Goal: Transaction & Acquisition: Obtain resource

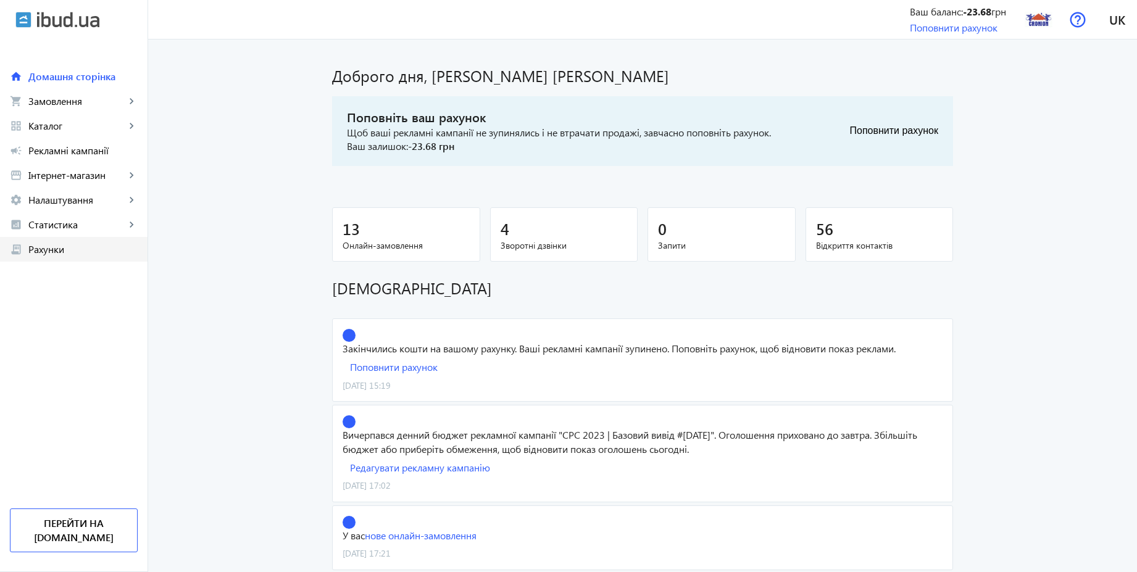
click at [114, 254] on span "Рахунки" at bounding box center [82, 249] width 109 height 12
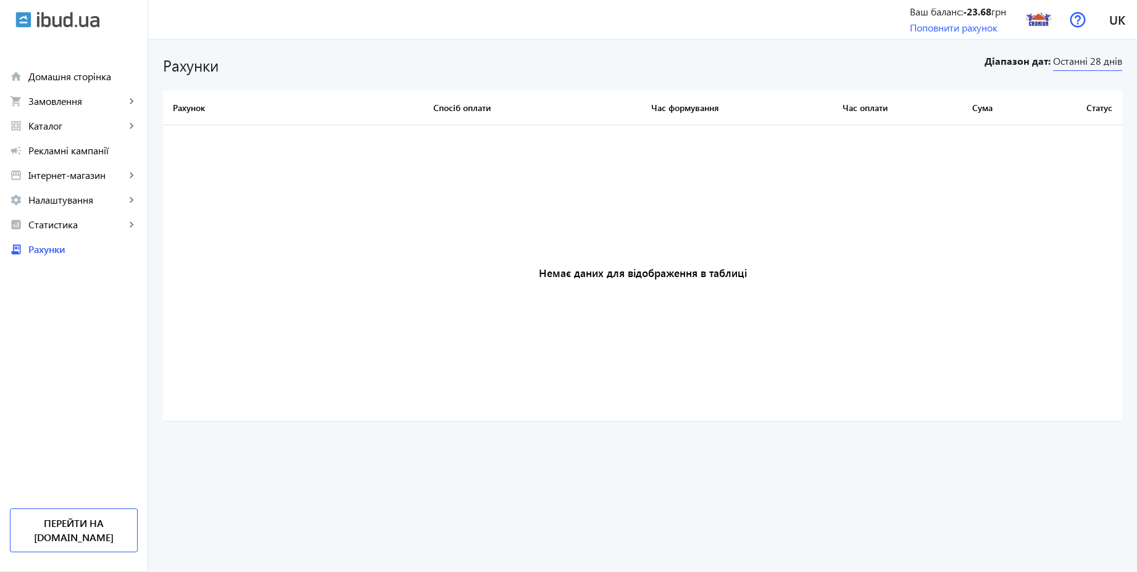
click at [1094, 63] on span "Останні 28 днів" at bounding box center [1087, 62] width 69 height 17
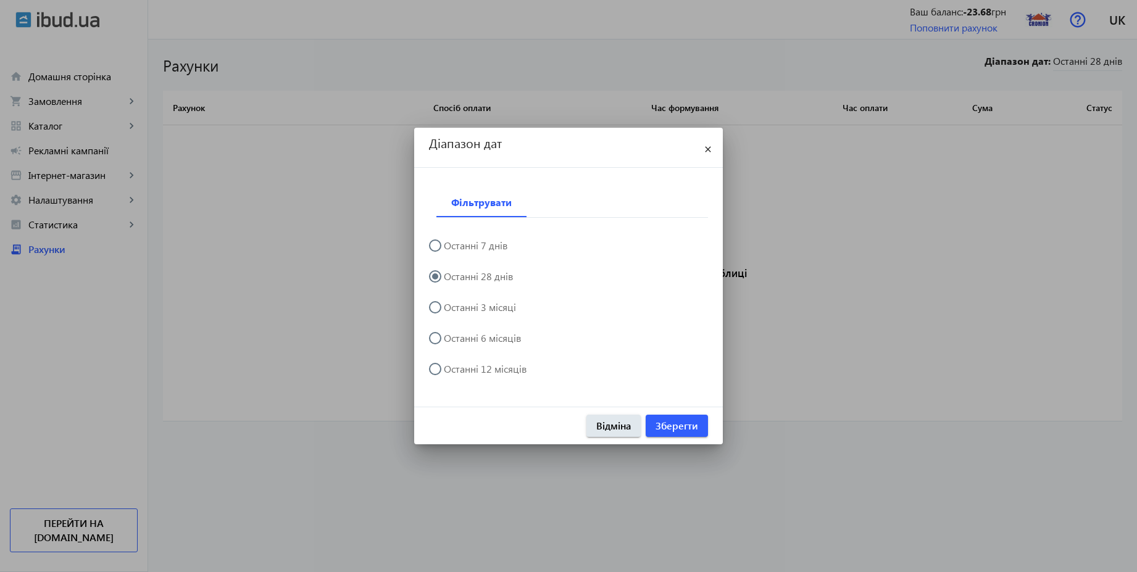
click at [498, 340] on label "Останні 6 місяців" at bounding box center [481, 338] width 80 height 10
click at [454, 340] on input "Останні 6 місяців" at bounding box center [441, 344] width 25 height 25
radio input "true"
click at [691, 425] on span "Зберегти" at bounding box center [676, 426] width 43 height 14
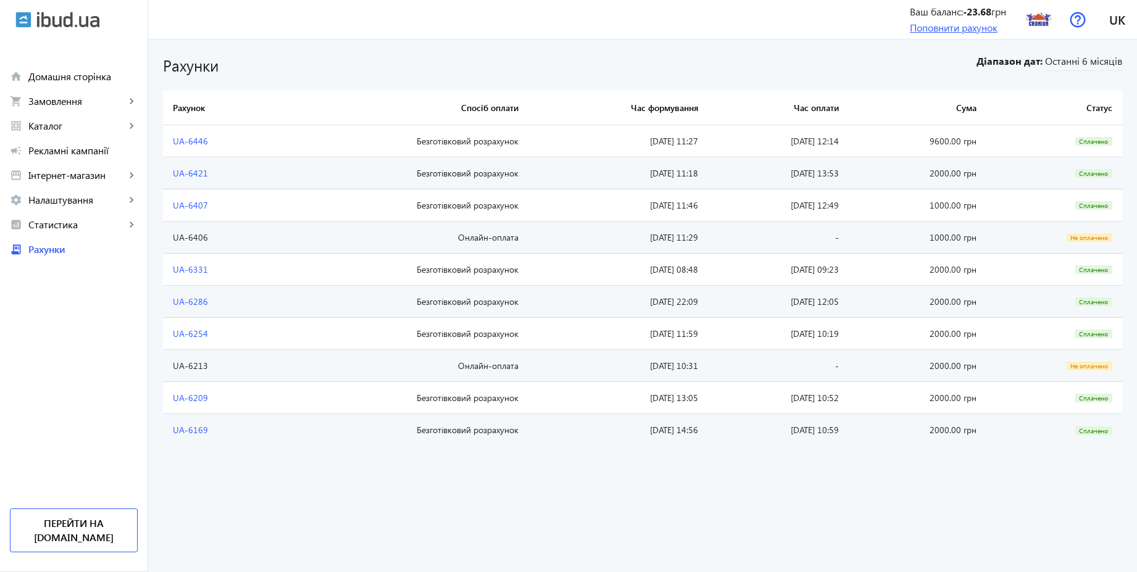
click at [971, 30] on link "Поповнити рахунок" at bounding box center [954, 27] width 88 height 13
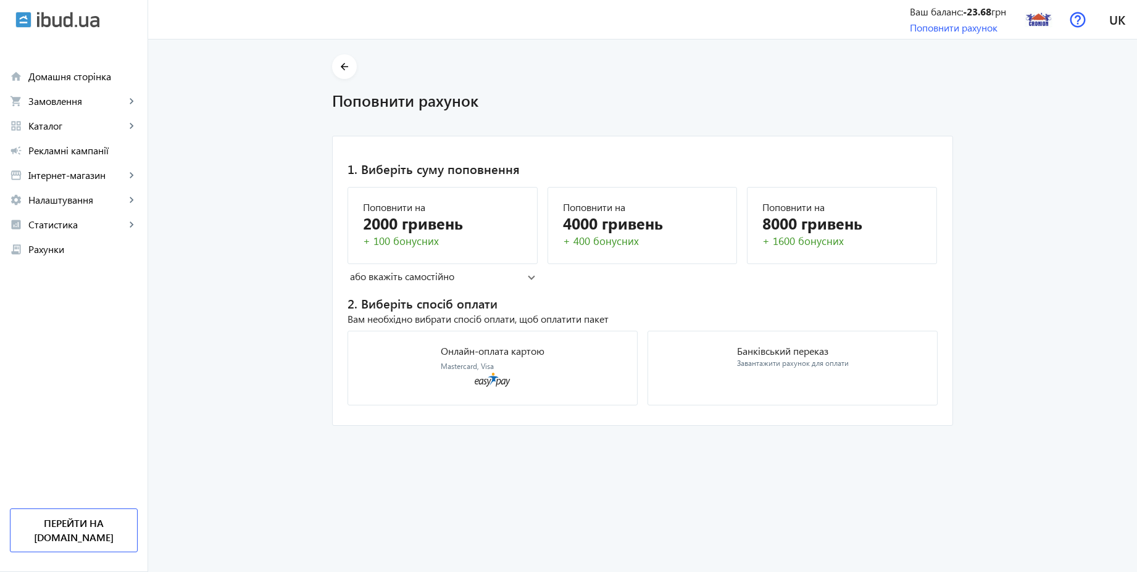
click at [443, 275] on mat-panel-title "або вкажіть самостійно" at bounding box center [439, 277] width 178 height 14
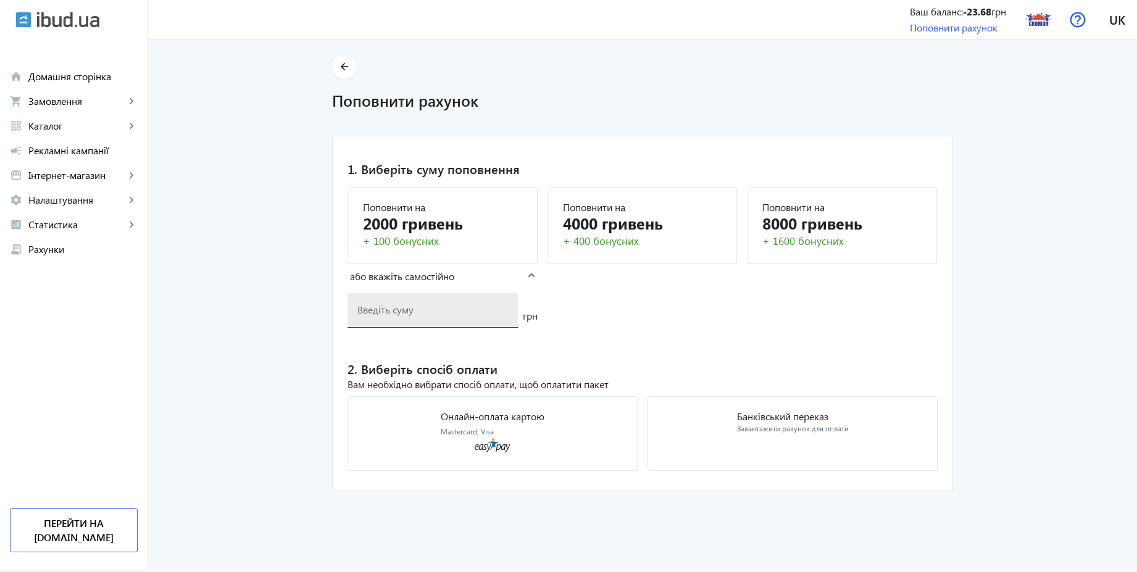
click at [444, 309] on input "number" at bounding box center [432, 309] width 151 height 13
type input "3200"
click at [776, 426] on div "Завантажити рахунок для оплати" at bounding box center [793, 429] width 112 height 10
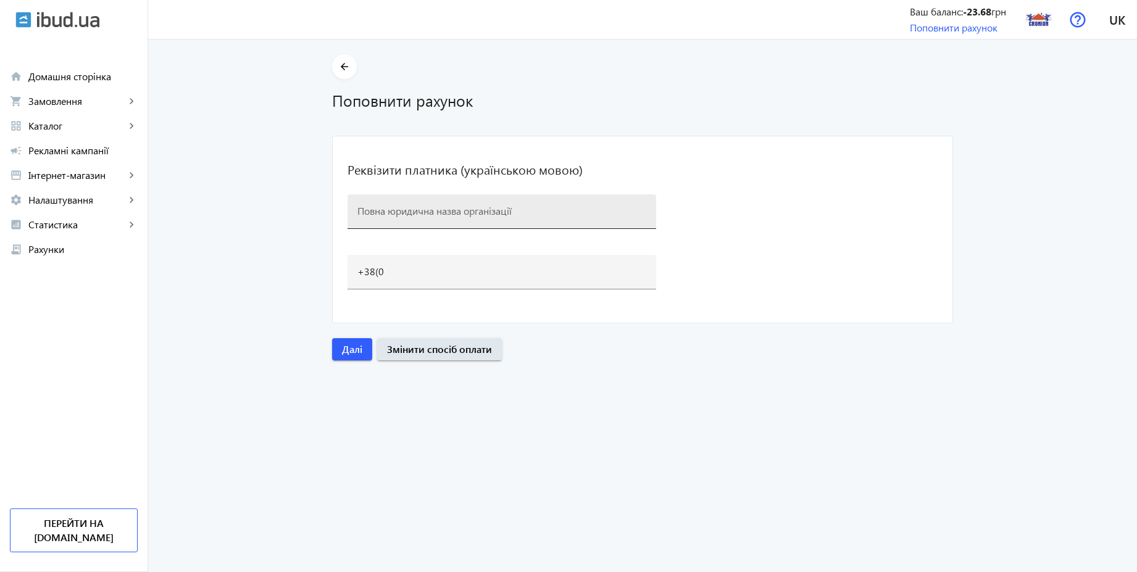
click at [394, 214] on input at bounding box center [501, 210] width 289 height 13
paste input "КОМПАНІЯ "CRONION" КРОНІОН"
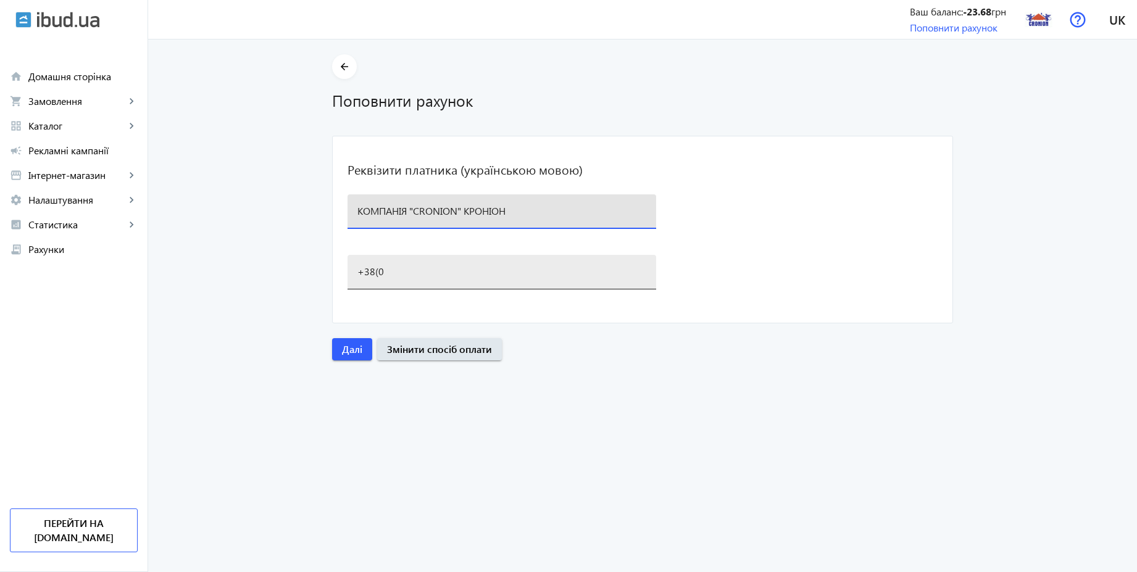
type input "КОМПАНІЯ "CRONION" КРОНІОН"
click at [404, 273] on input "+38(0" at bounding box center [501, 271] width 289 height 13
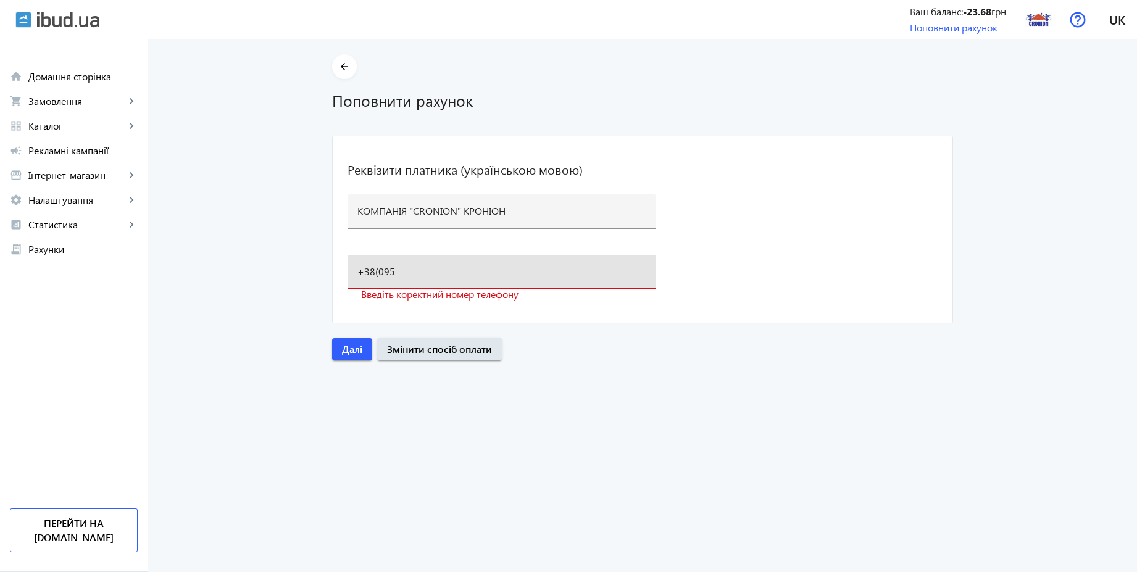
paste input ")[PHONE_NUMBER]"
type input "[PHONE_NUMBER]"
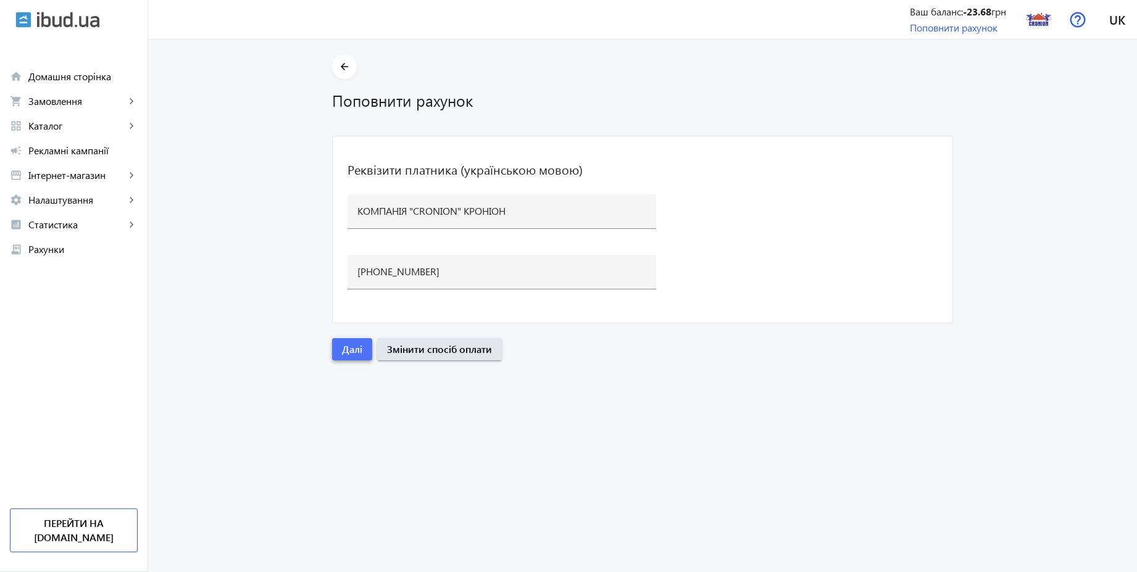
click at [332, 351] on span "button" at bounding box center [352, 349] width 40 height 30
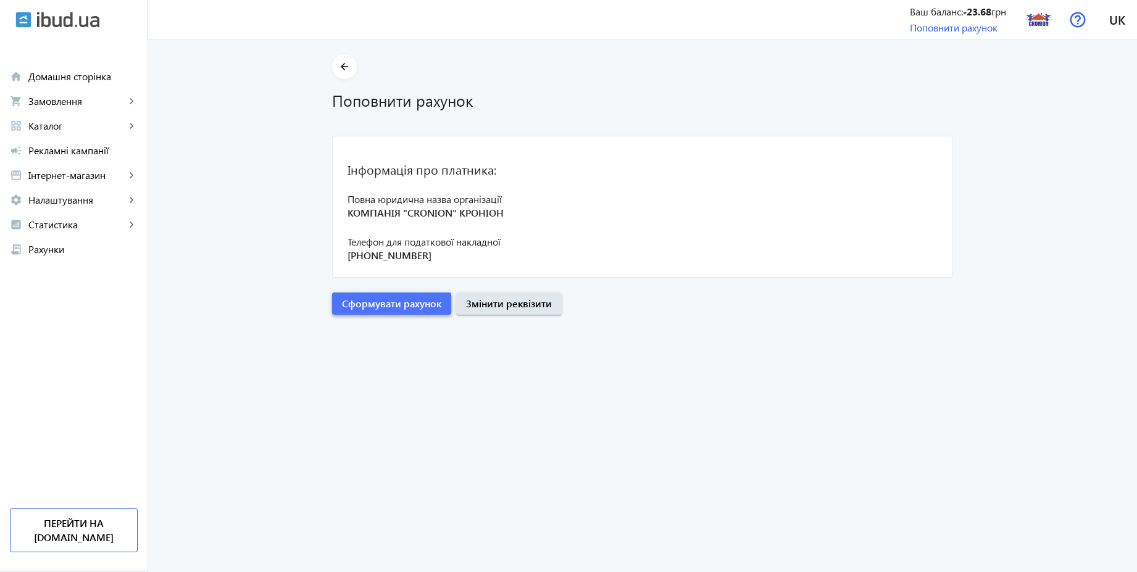
click at [380, 303] on span "Сформувати рахунок" at bounding box center [391, 304] width 99 height 14
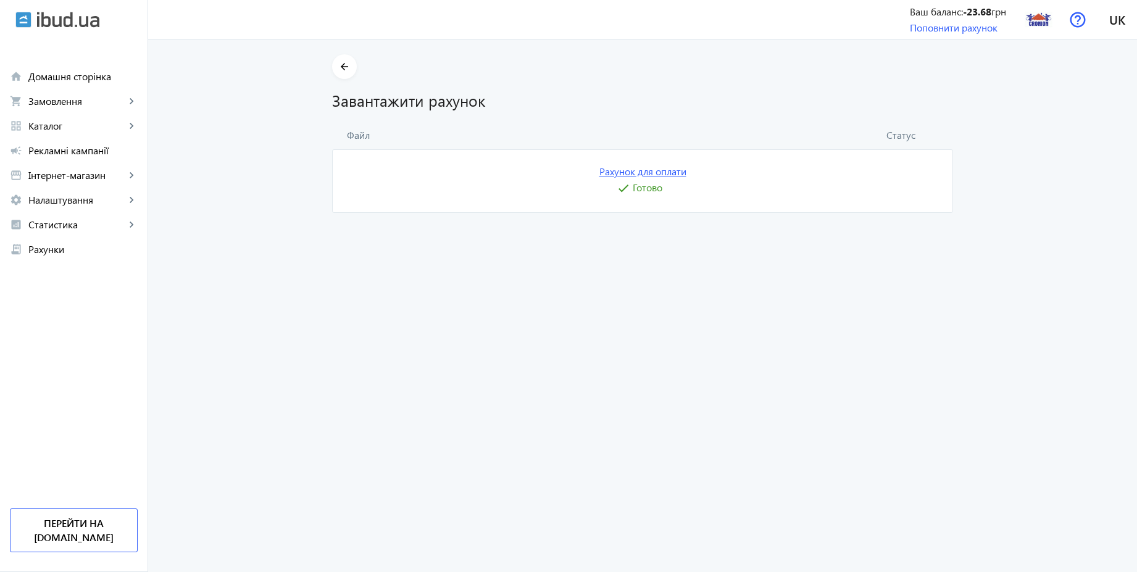
click at [645, 171] on link "Рахунок для оплати" at bounding box center [642, 172] width 87 height 14
click at [1036, 17] on img at bounding box center [1038, 20] width 28 height 28
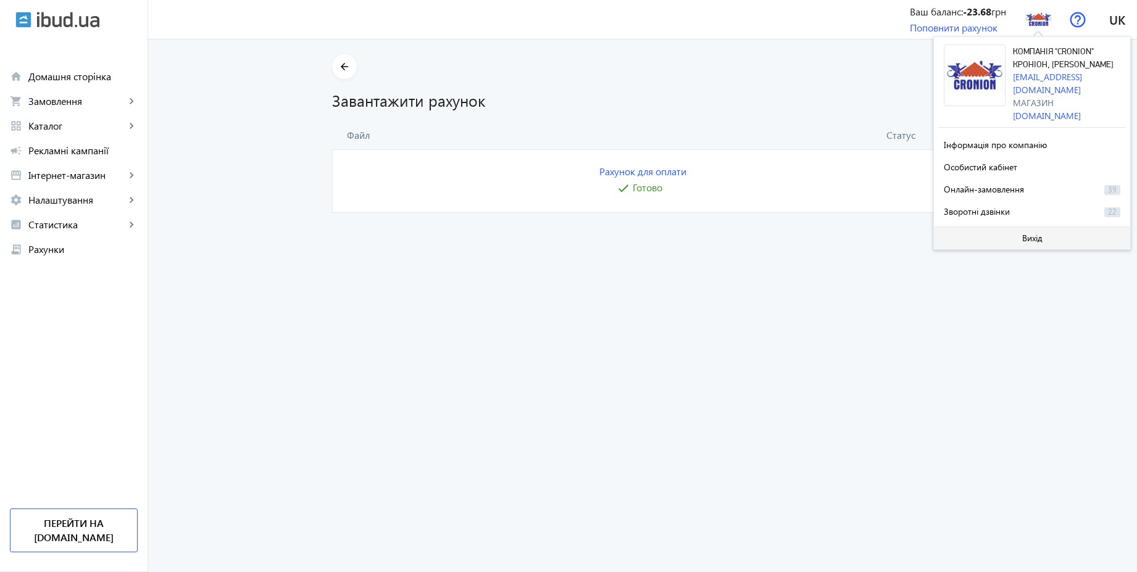
click at [1012, 237] on span at bounding box center [1032, 238] width 196 height 30
